Goal: Task Accomplishment & Management: Use online tool/utility

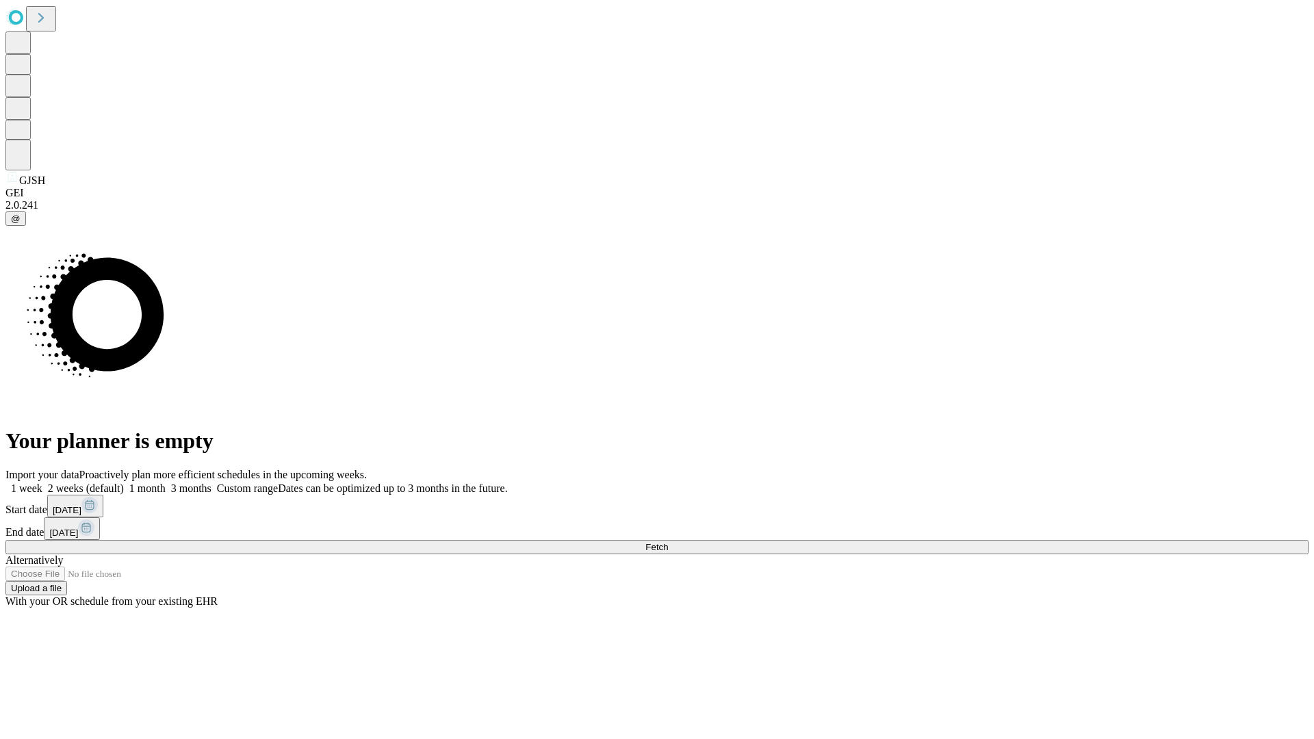
click at [668, 542] on span "Fetch" at bounding box center [656, 547] width 23 height 10
